Goal: Check status: Check status

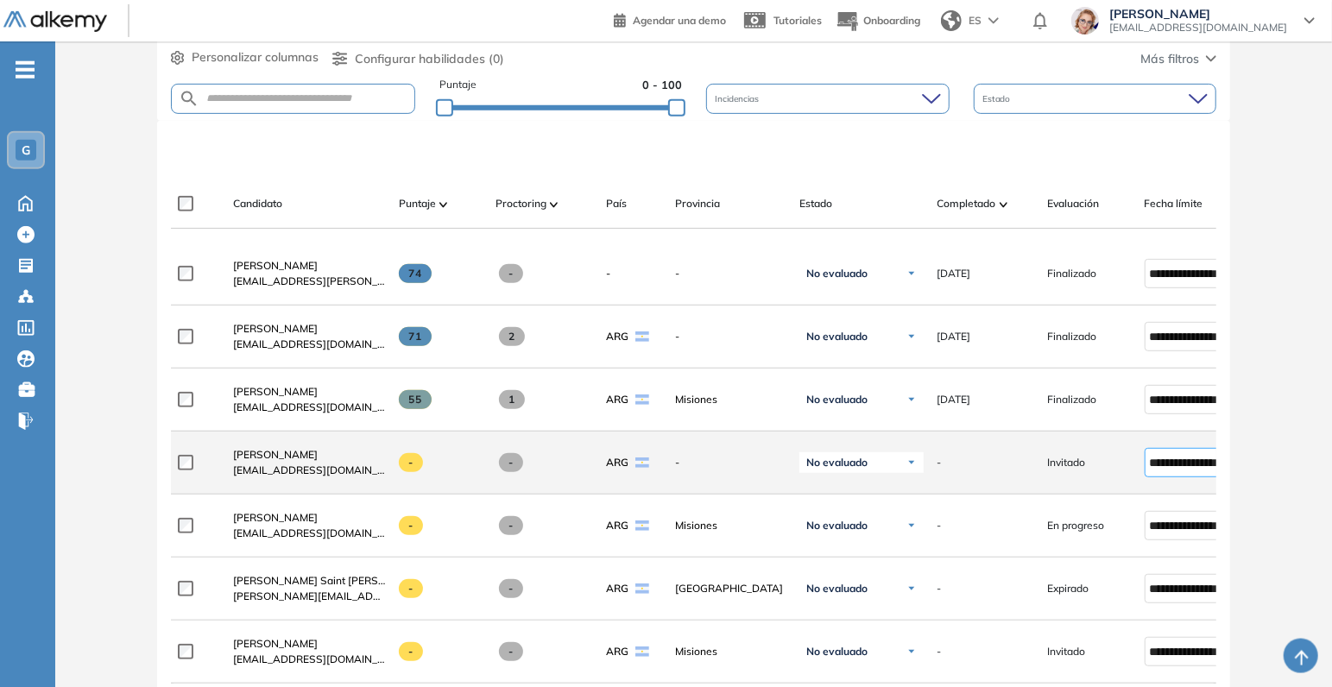
scroll to position [400, 0]
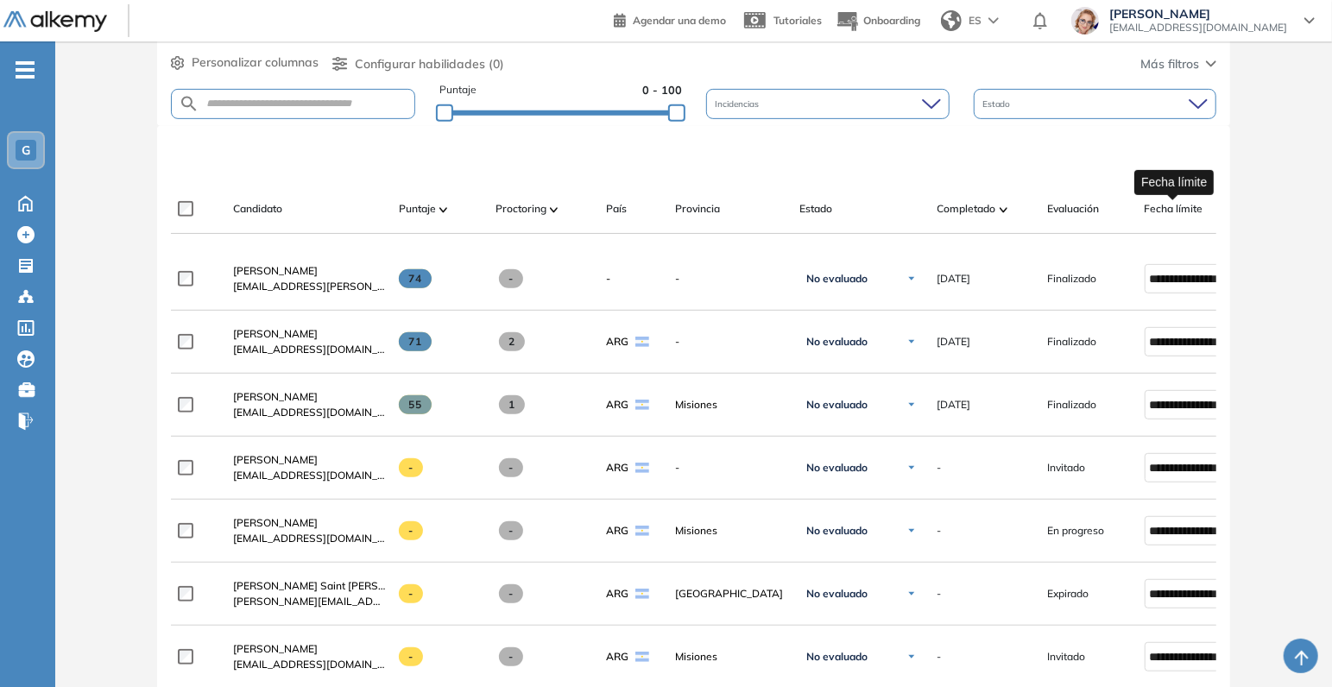
click at [1183, 210] on span "Fecha límite" at bounding box center [1173, 209] width 59 height 16
click at [1165, 204] on span "Fecha límite" at bounding box center [1173, 209] width 59 height 16
click at [1169, 175] on div at bounding box center [697, 155] width 1046 height 52
click at [1178, 201] on span "Fecha límite" at bounding box center [1173, 209] width 59 height 16
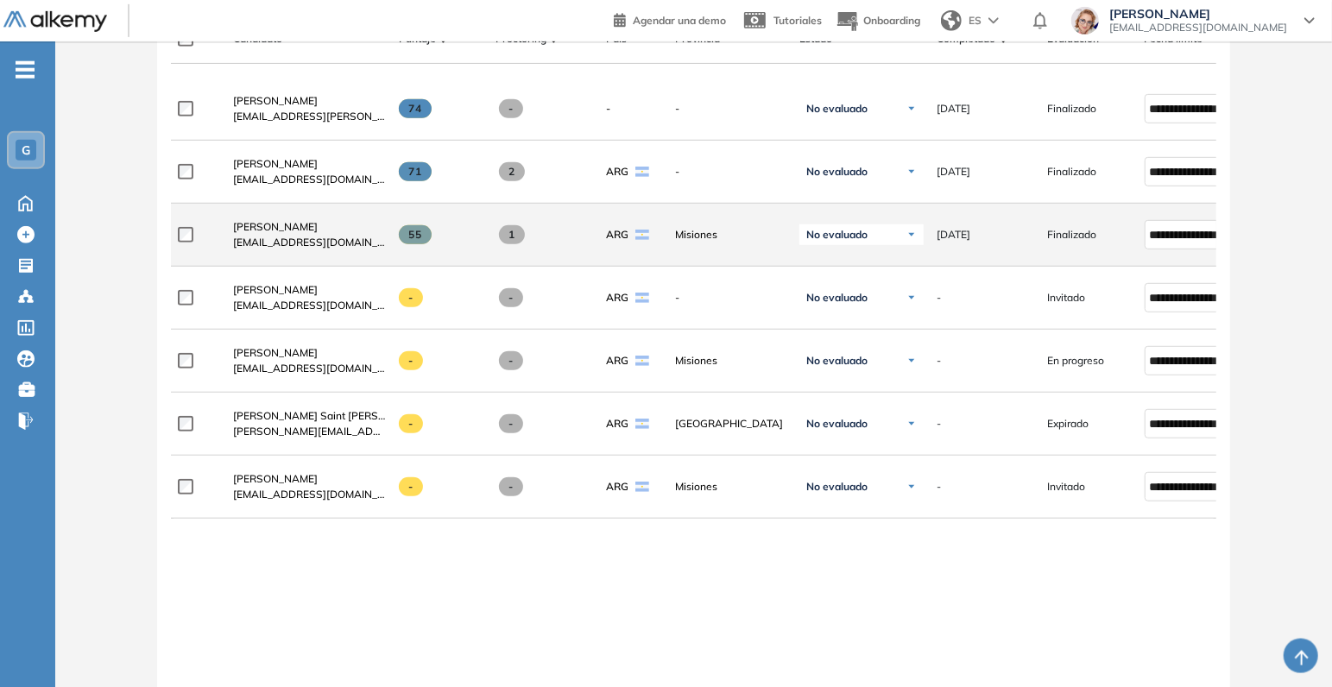
scroll to position [582, 0]
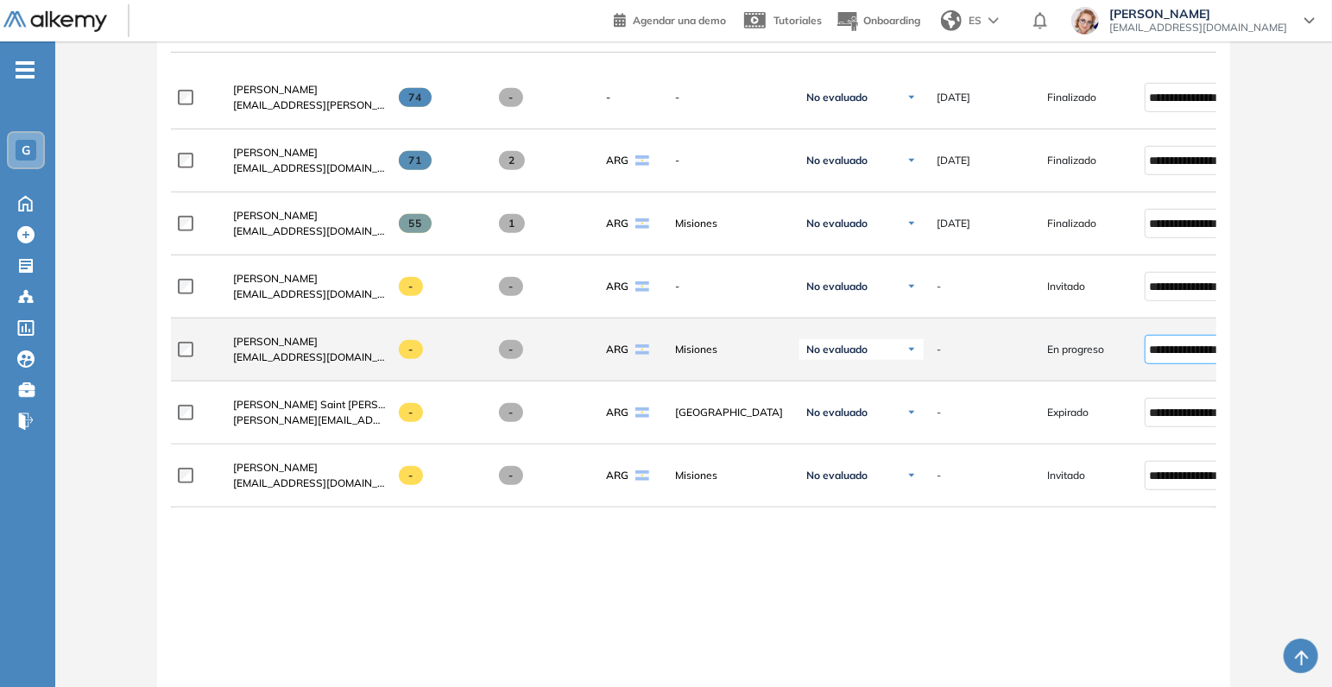
click at [1161, 359] on input "**********" at bounding box center [1185, 349] width 71 height 19
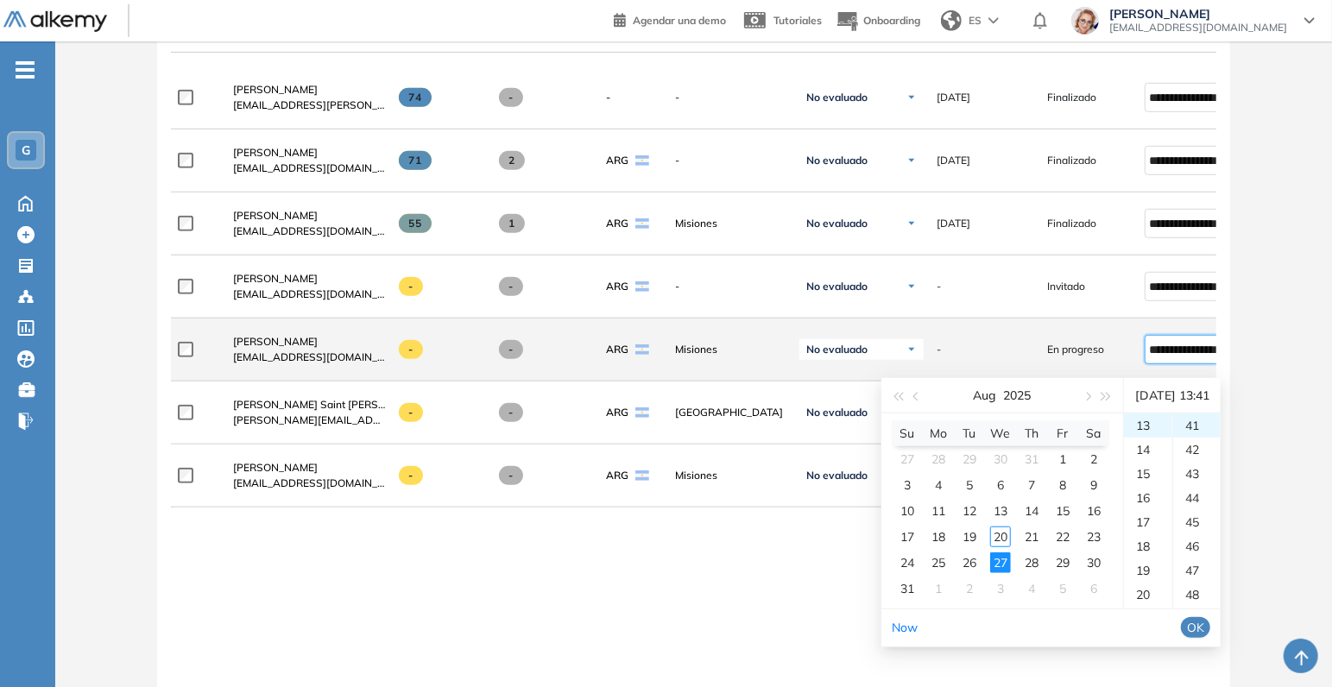
scroll to position [991, 0]
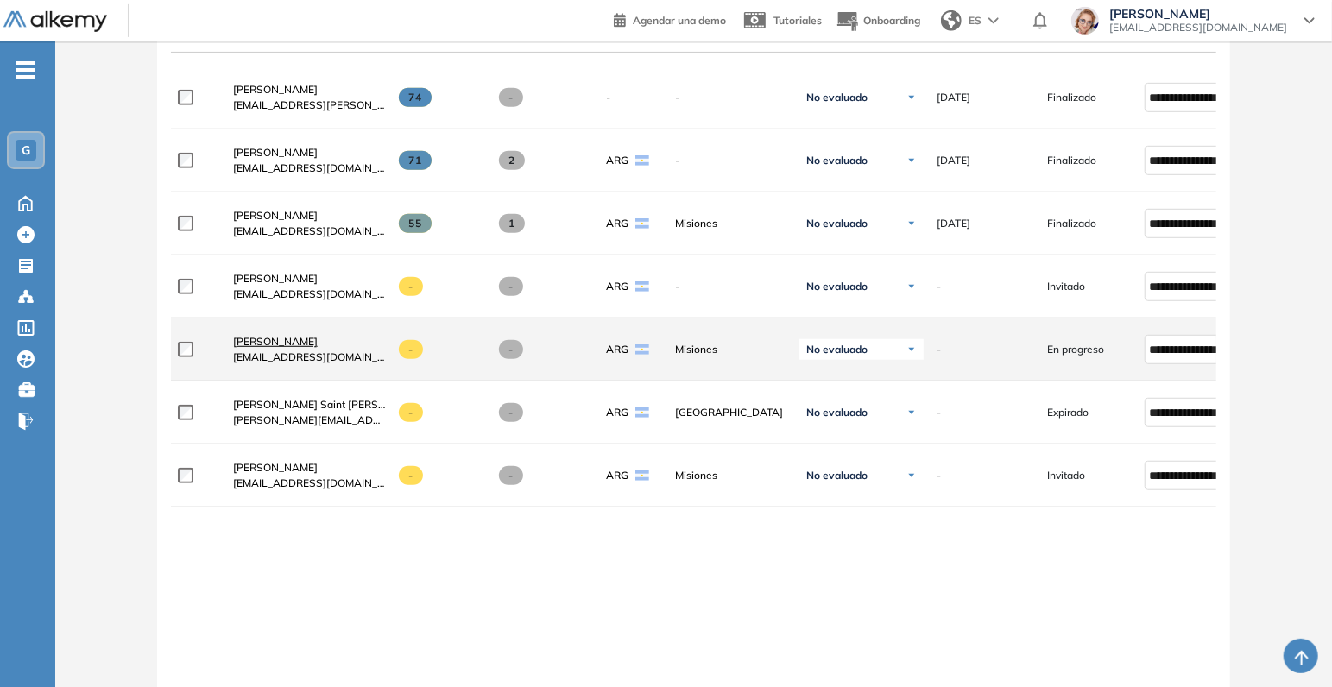
click at [280, 347] on span "[PERSON_NAME]" at bounding box center [275, 341] width 85 height 13
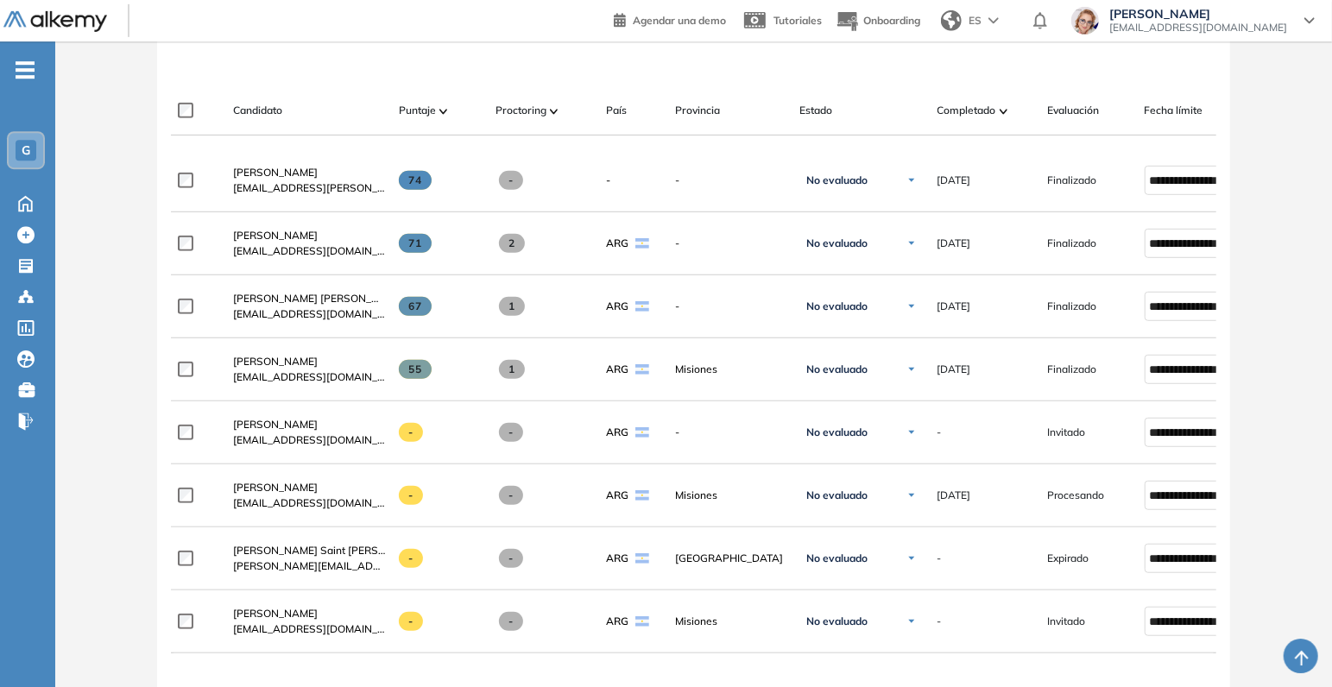
scroll to position [544, 0]
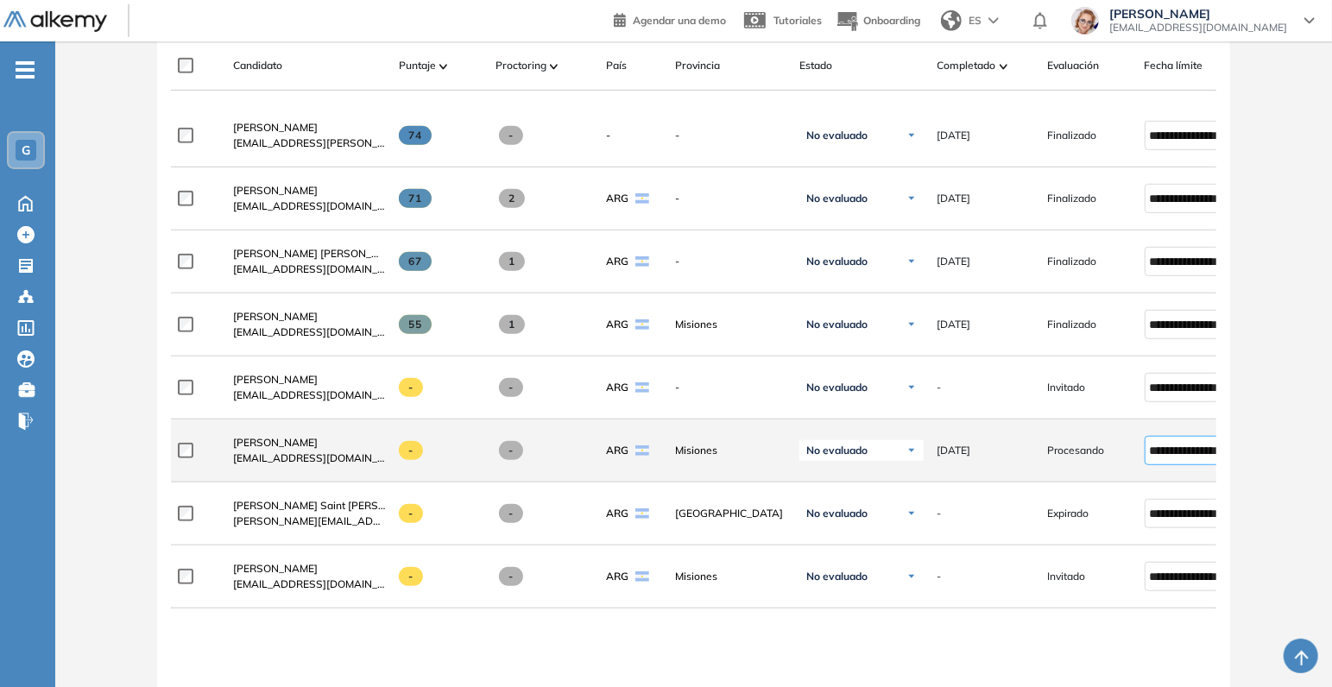
click at [1189, 460] on input "**********" at bounding box center [1185, 450] width 71 height 19
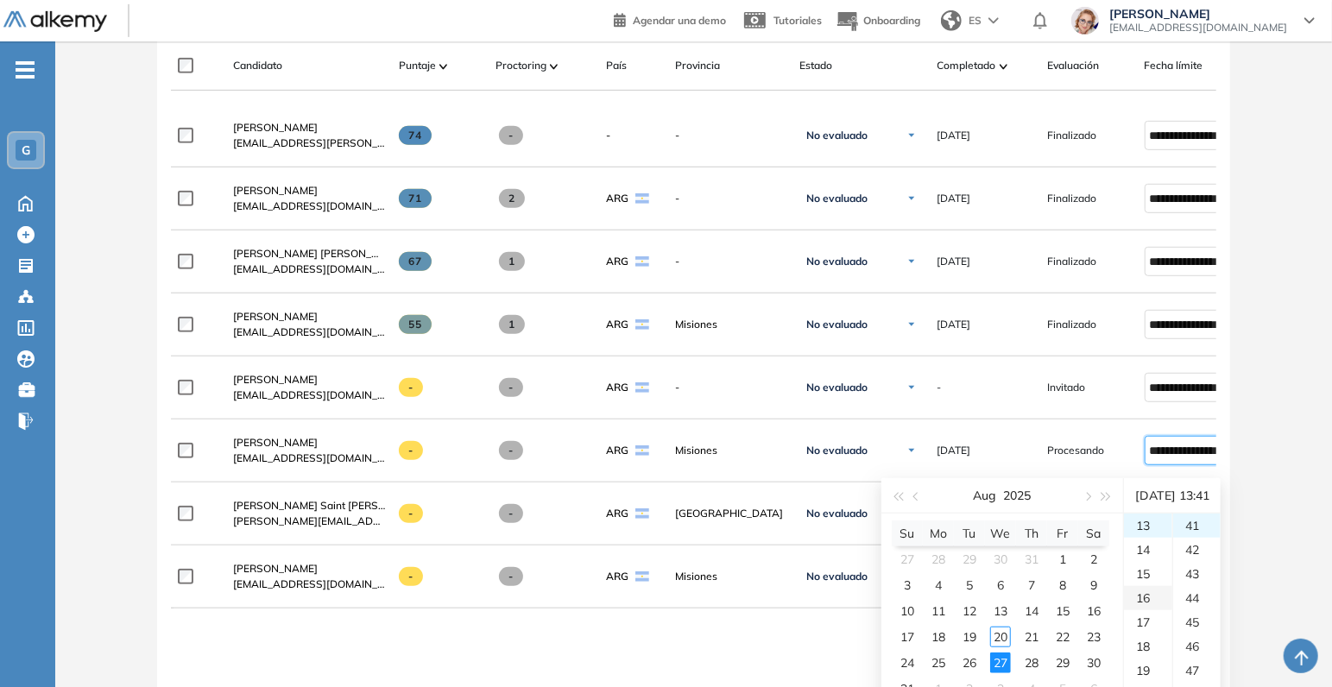
scroll to position [314, 0]
click at [1103, 662] on div "30" at bounding box center [1093, 662] width 21 height 21
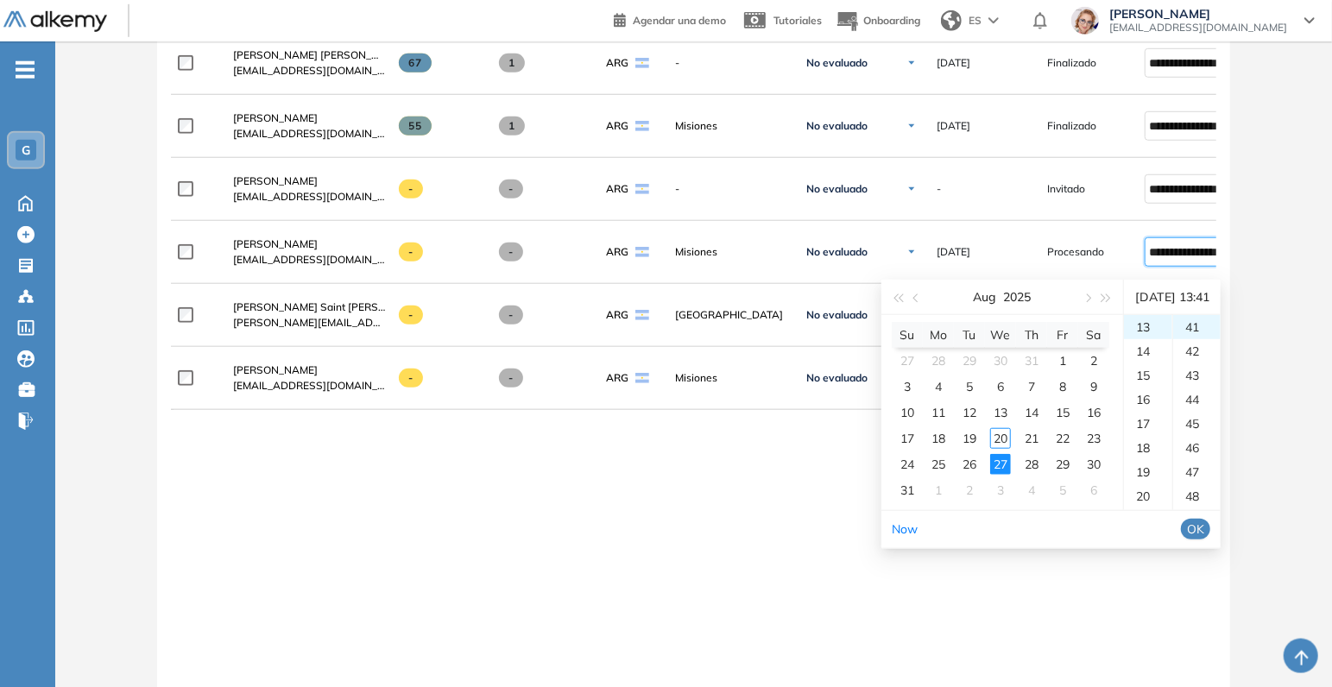
scroll to position [816, 0]
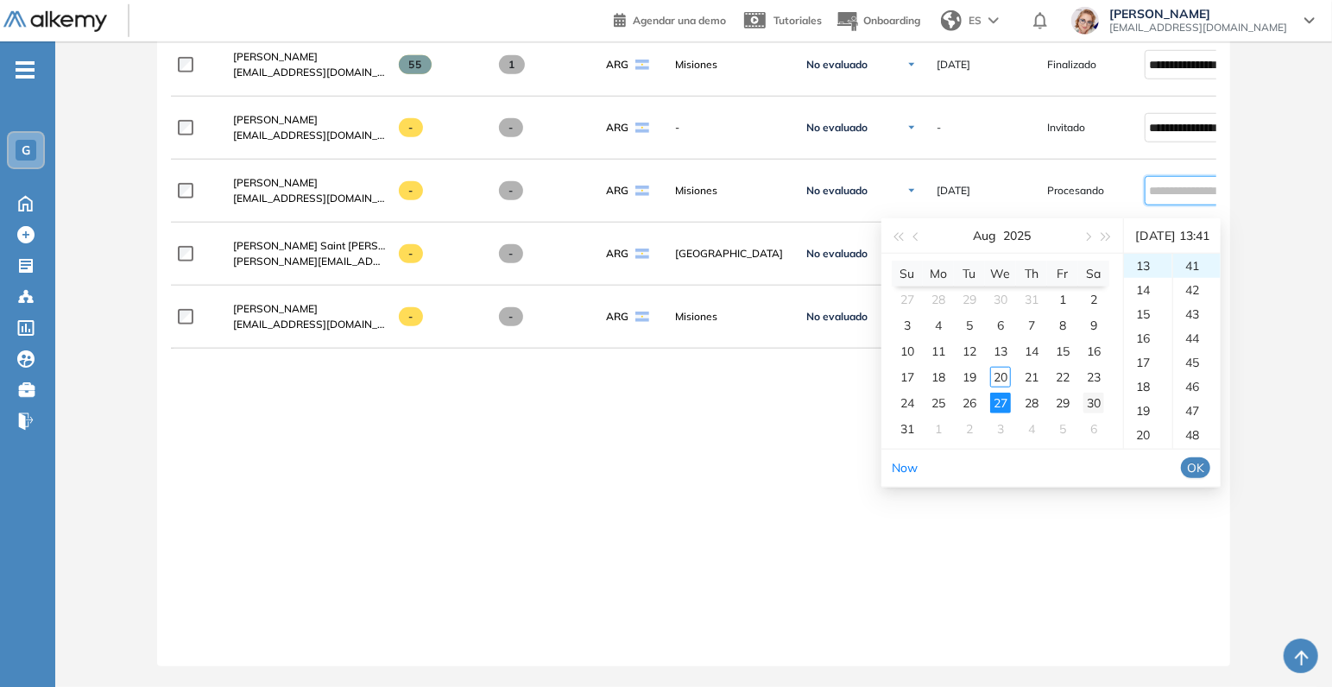
click at [1094, 393] on div "30" at bounding box center [1093, 403] width 21 height 21
click at [1204, 460] on span "OK" at bounding box center [1195, 467] width 17 height 19
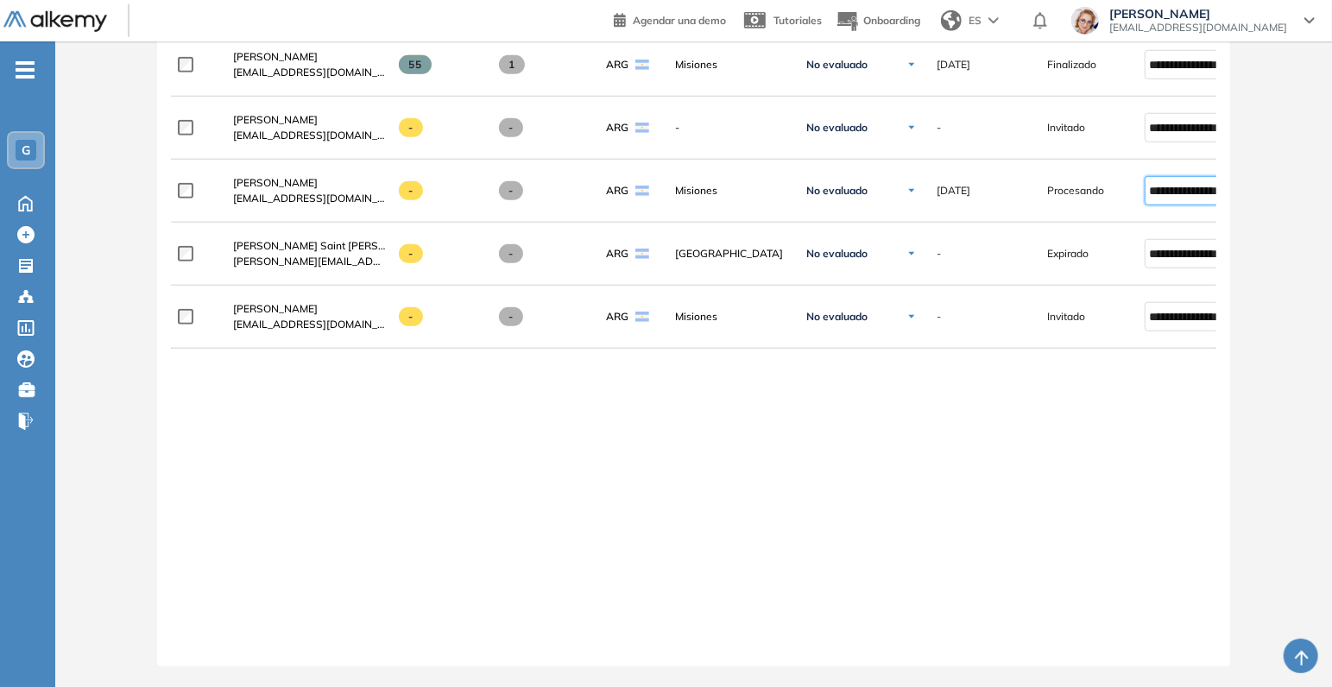
scroll to position [991, 0]
type input "**********"
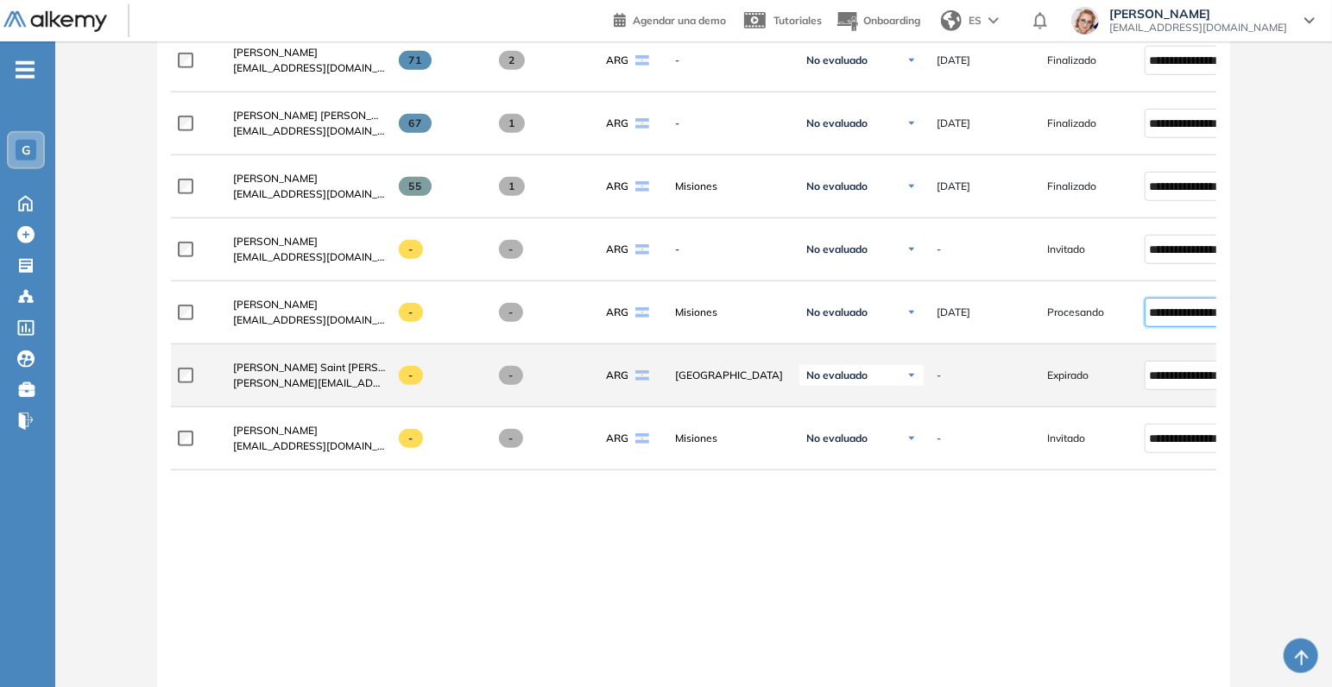
scroll to position [634, 0]
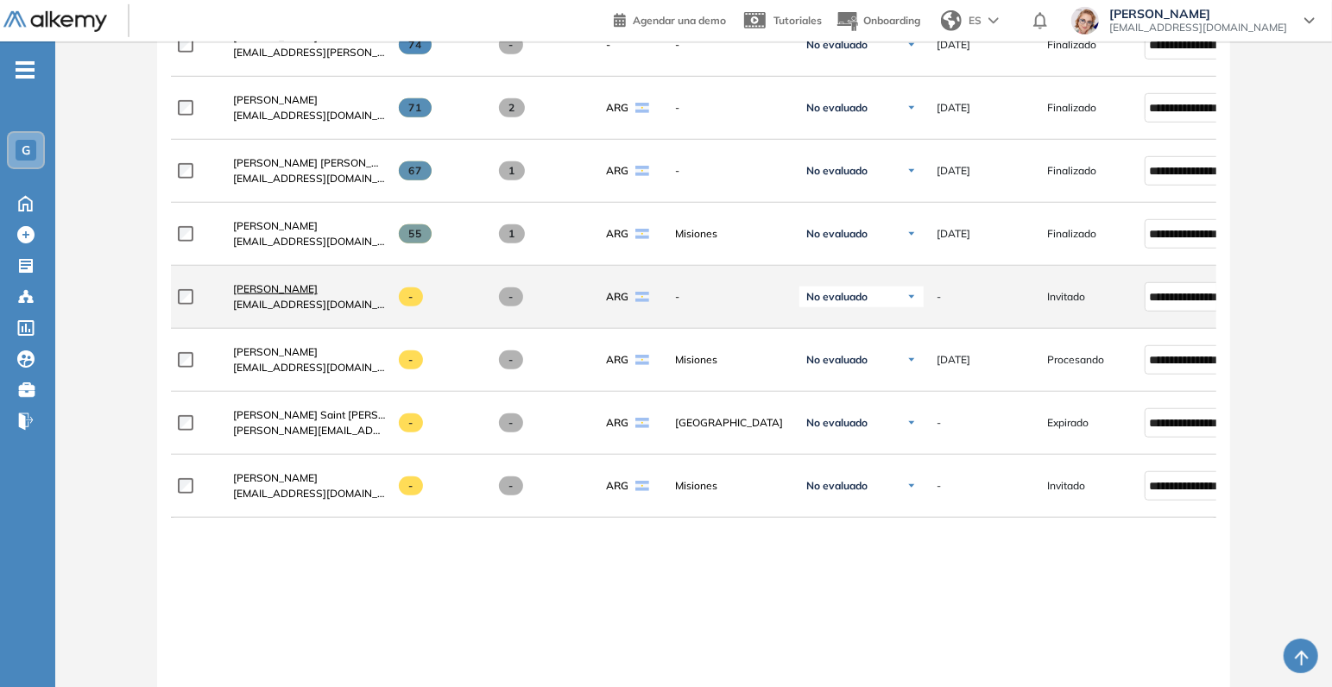
click at [255, 295] on span "[PERSON_NAME]" at bounding box center [275, 288] width 85 height 13
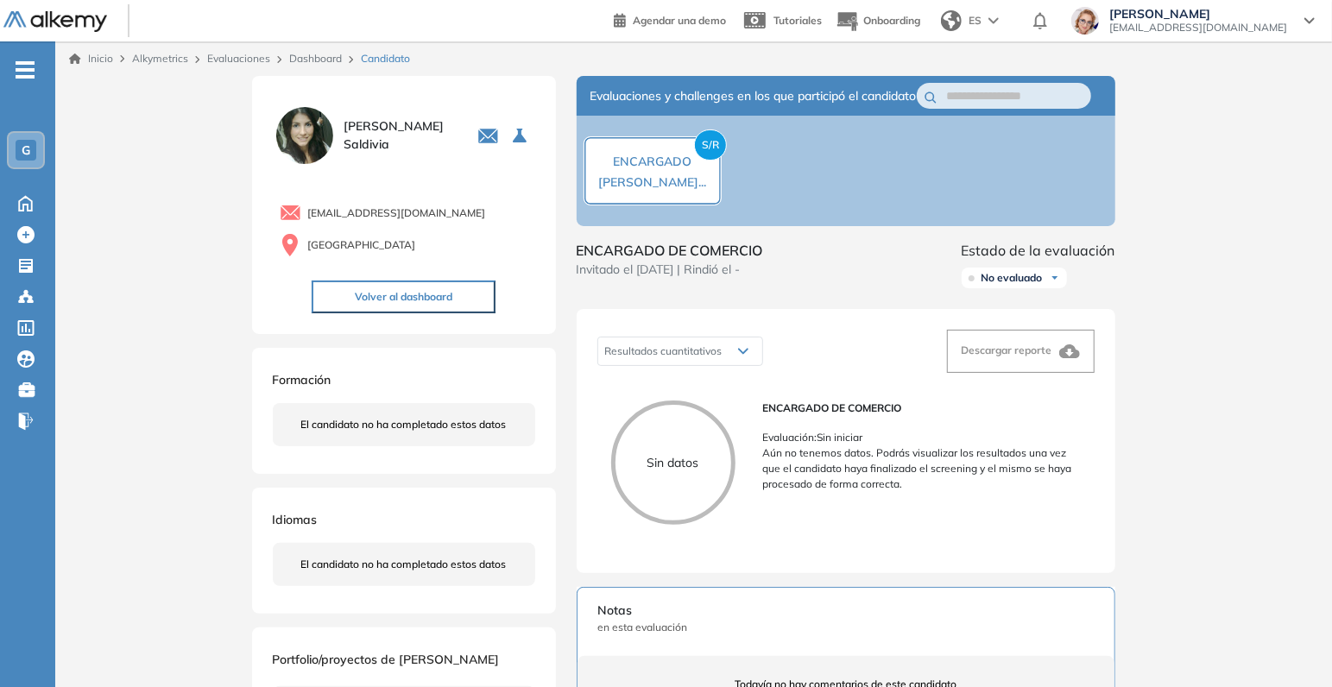
click at [1057, 283] on img at bounding box center [1054, 278] width 10 height 10
click at [1231, 330] on div "Inicio Alkymetrics Evaluaciones Dashboard Candidato Duración : 00:00:00 Cantida…" at bounding box center [693, 577] width 1276 height 1072
click at [309, 58] on link "Dashboard" at bounding box center [315, 58] width 53 height 13
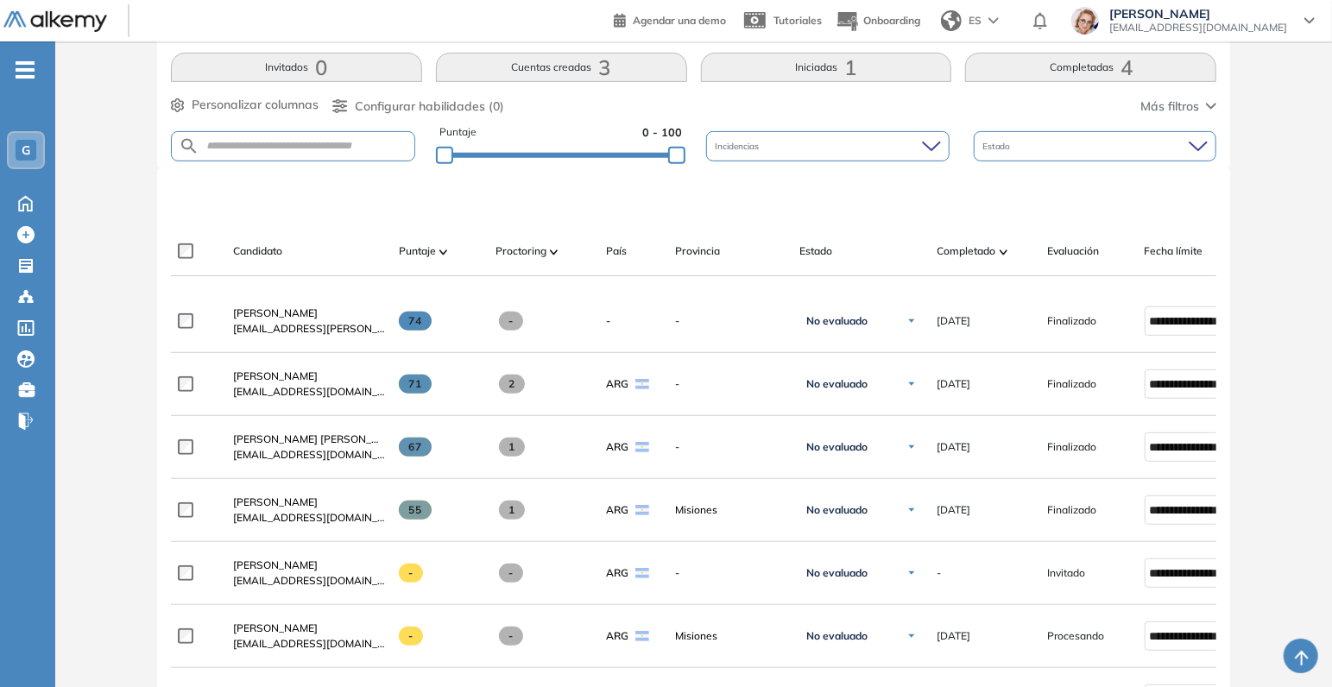
scroll to position [544, 0]
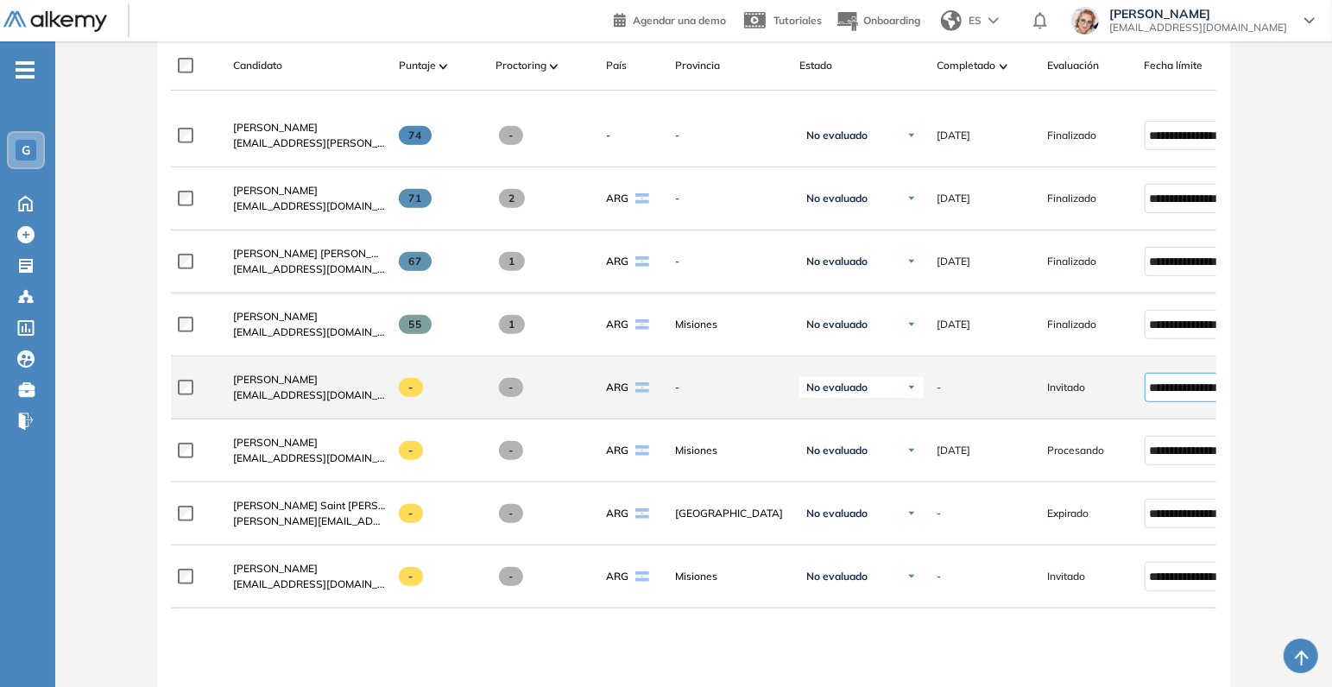
click at [1186, 397] on input "**********" at bounding box center [1185, 387] width 71 height 19
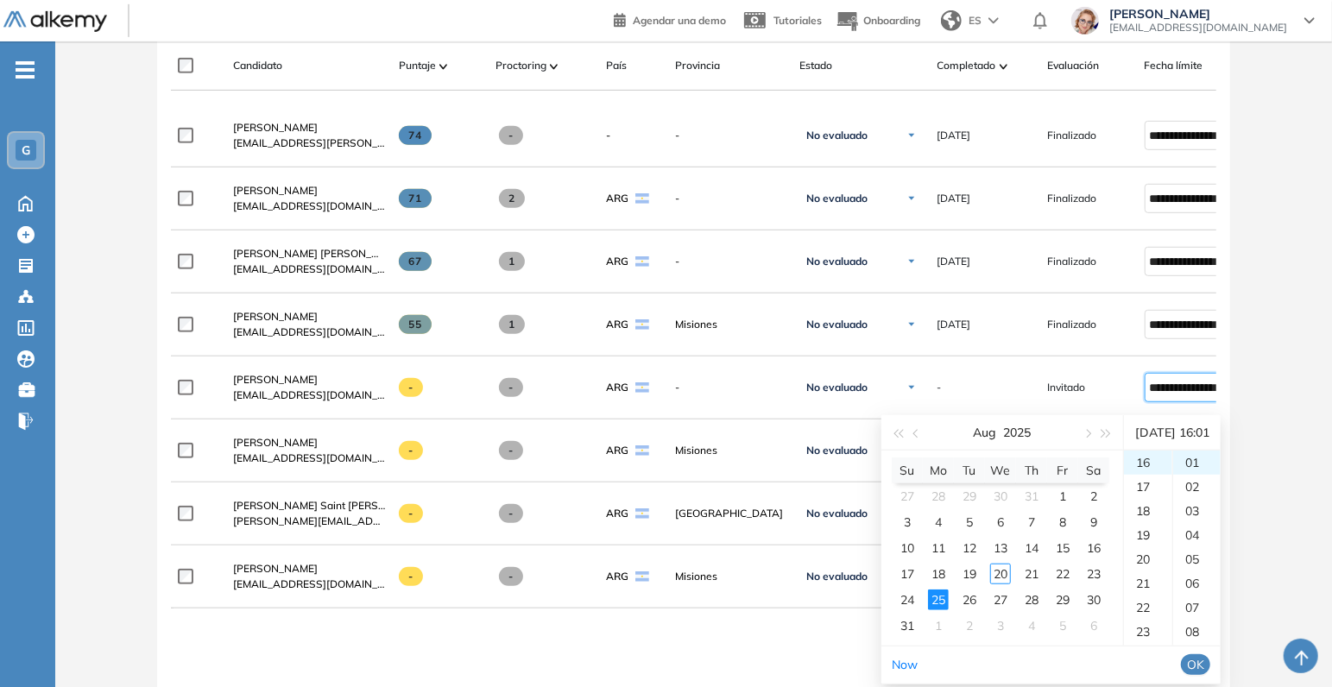
scroll to position [387, 0]
click at [1092, 597] on div "30" at bounding box center [1093, 599] width 21 height 21
click at [1204, 663] on span "OK" at bounding box center [1195, 664] width 17 height 19
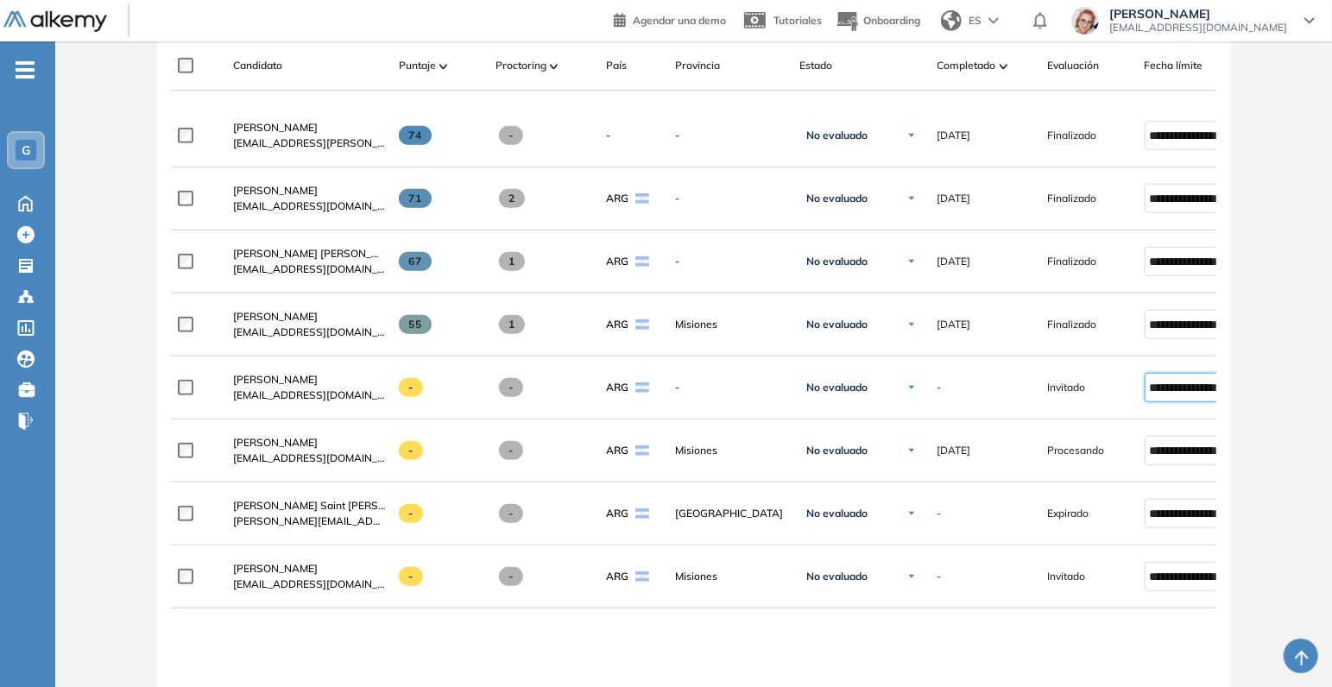
type input "**********"
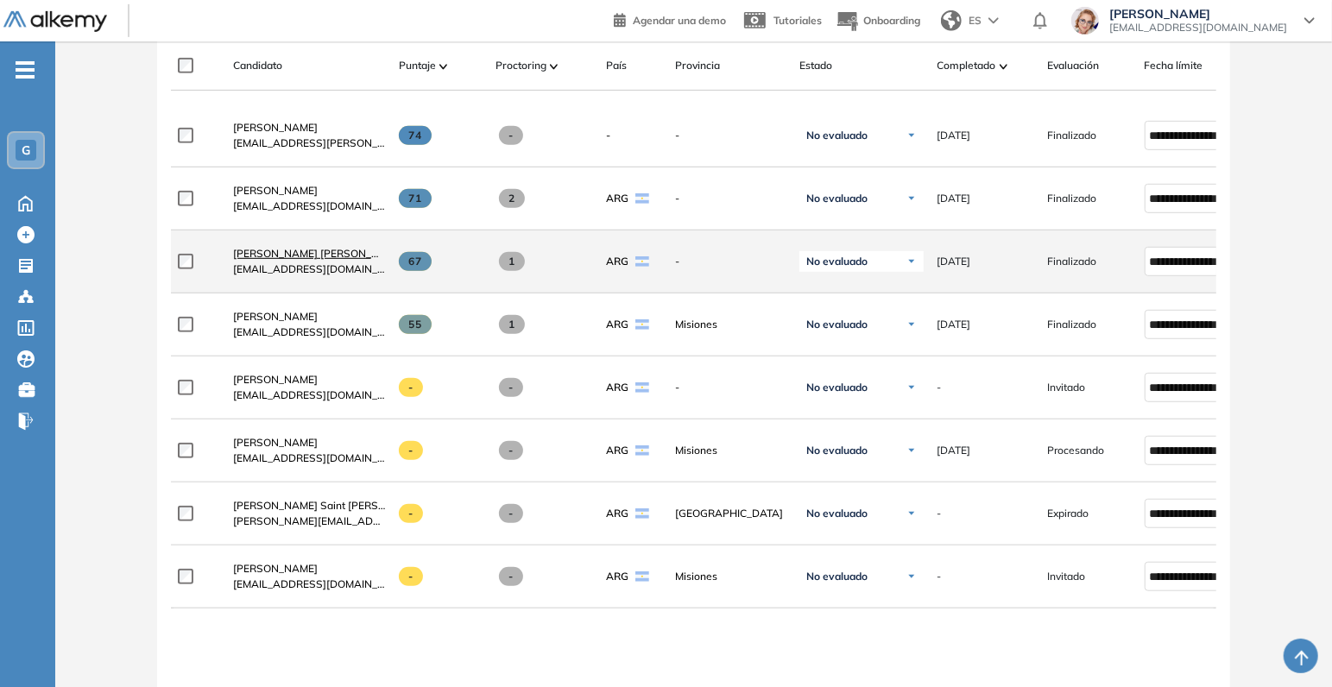
click at [292, 260] on span "[PERSON_NAME] [PERSON_NAME]" at bounding box center [319, 253] width 172 height 13
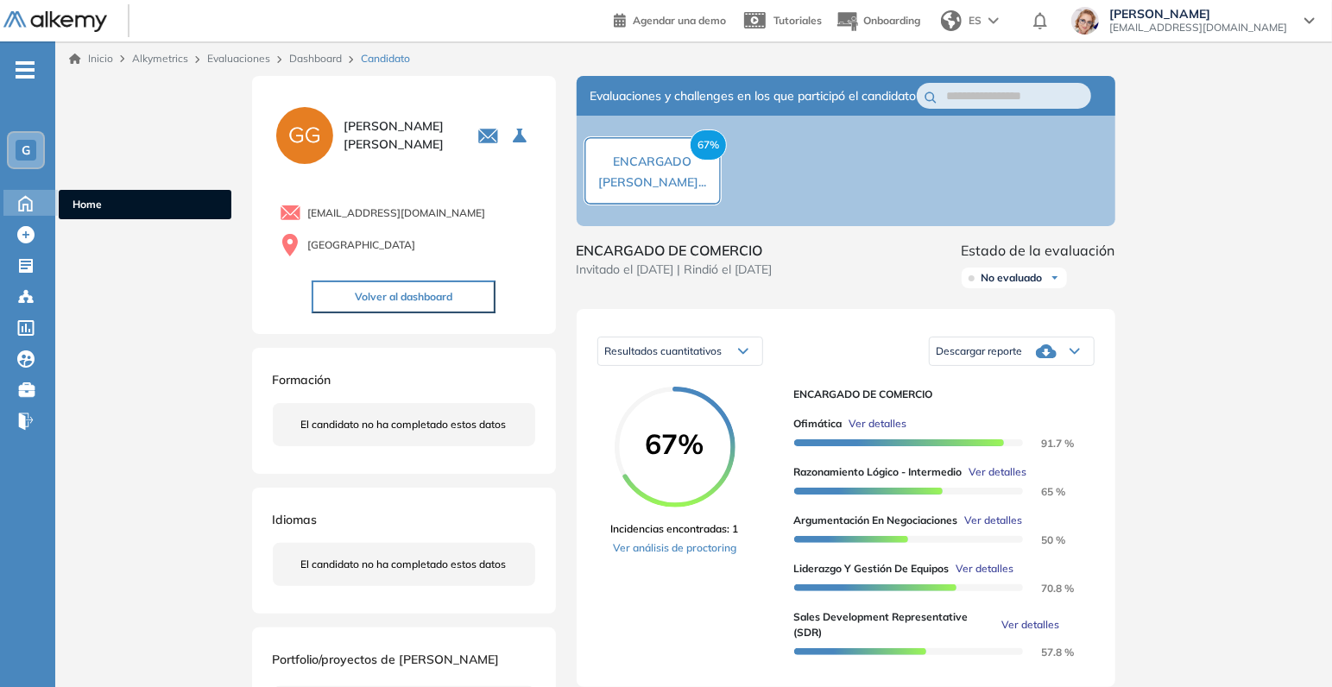
click at [24, 194] on icon at bounding box center [25, 202] width 30 height 21
